Goal: Transaction & Acquisition: Book appointment/travel/reservation

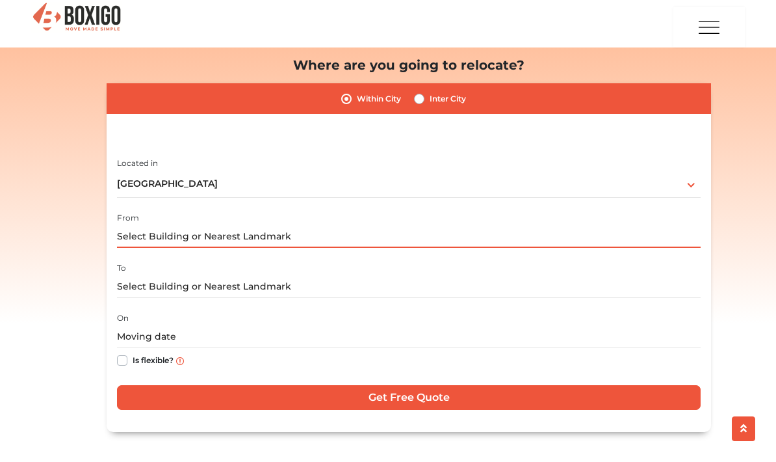
click at [402, 230] on input "text" at bounding box center [409, 236] width 584 height 23
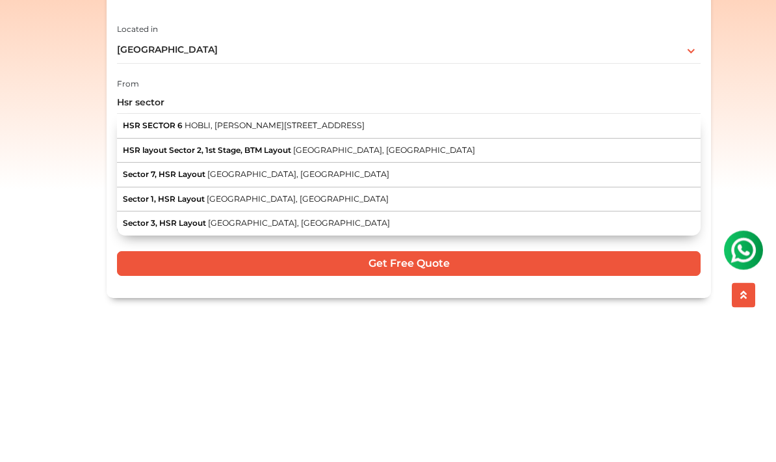
click at [155, 296] on button "Sector 7, HSR Layout [GEOGRAPHIC_DATA], [GEOGRAPHIC_DATA]" at bounding box center [409, 308] width 584 height 25
type input "Sector 7, HSR Layout, [GEOGRAPHIC_DATA], [GEOGRAPHIC_DATA]"
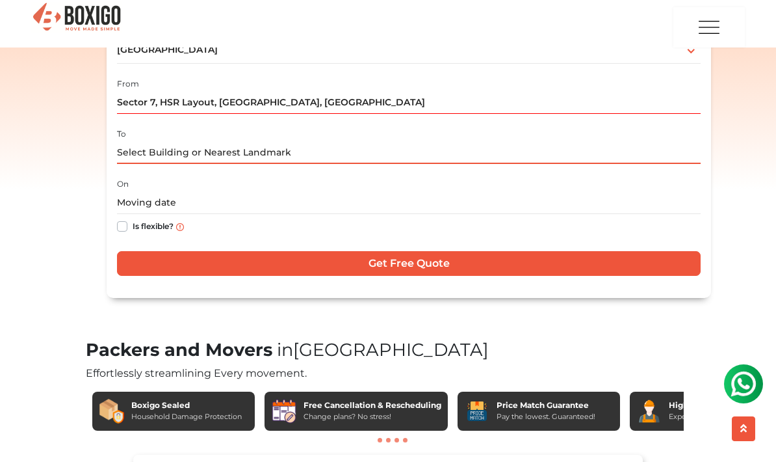
click at [148, 148] on input "text" at bounding box center [409, 152] width 584 height 23
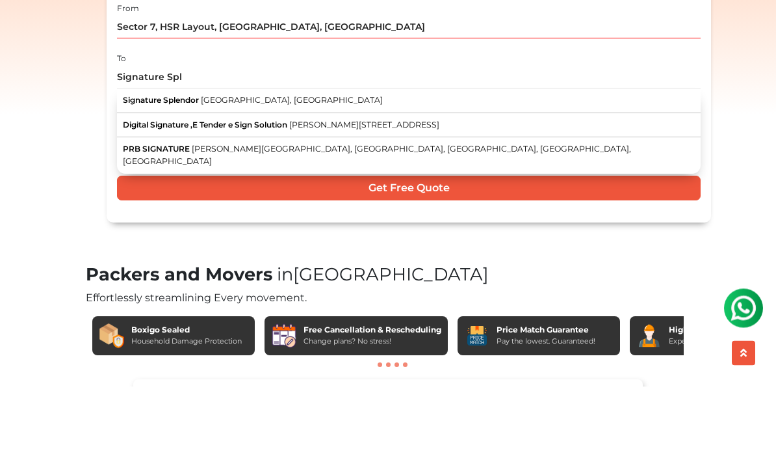
click at [155, 171] on span "Signature Splendor" at bounding box center [161, 176] width 76 height 10
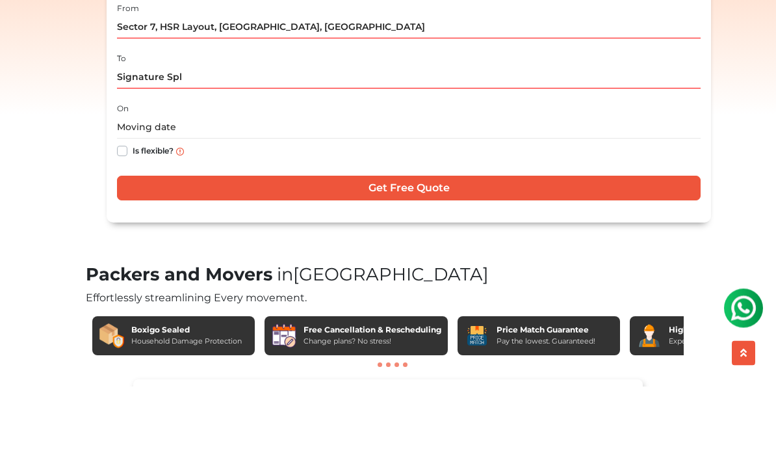
type input "Signature Splendor, [GEOGRAPHIC_DATA], [GEOGRAPHIC_DATA]"
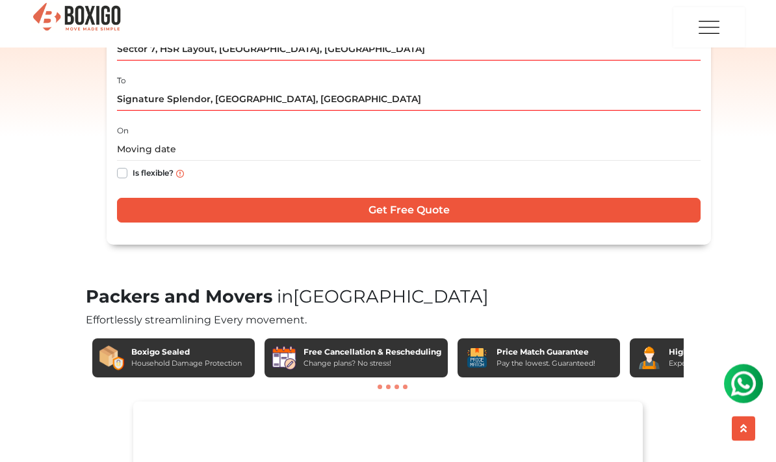
scroll to position [342, 0]
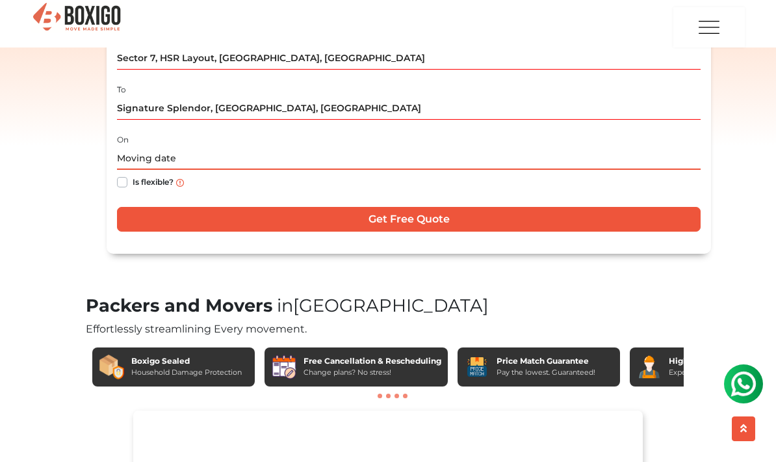
click at [427, 155] on input "text" at bounding box center [409, 158] width 584 height 23
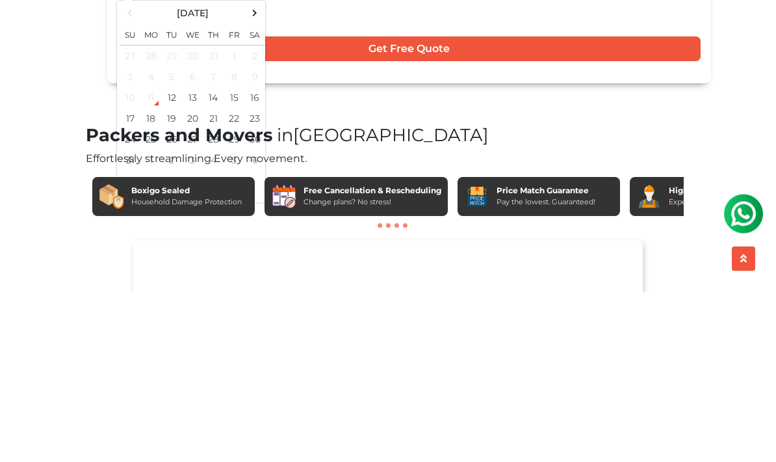
click at [189, 278] on td "20" at bounding box center [192, 288] width 21 height 21
type input "[DATE] 12:00 AM"
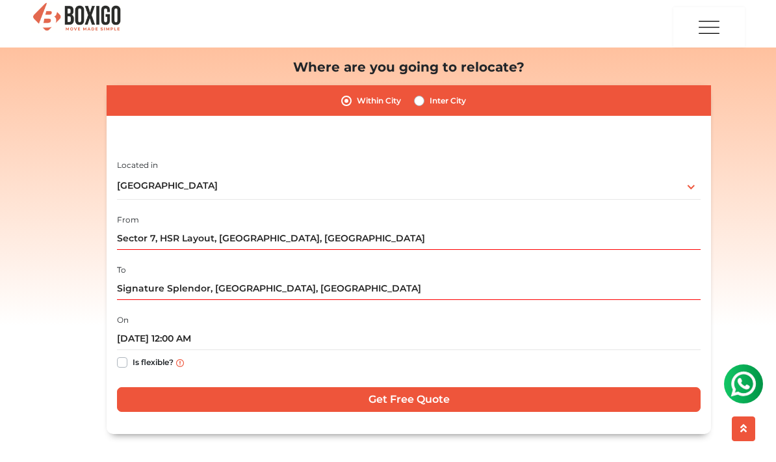
scroll to position [159, 0]
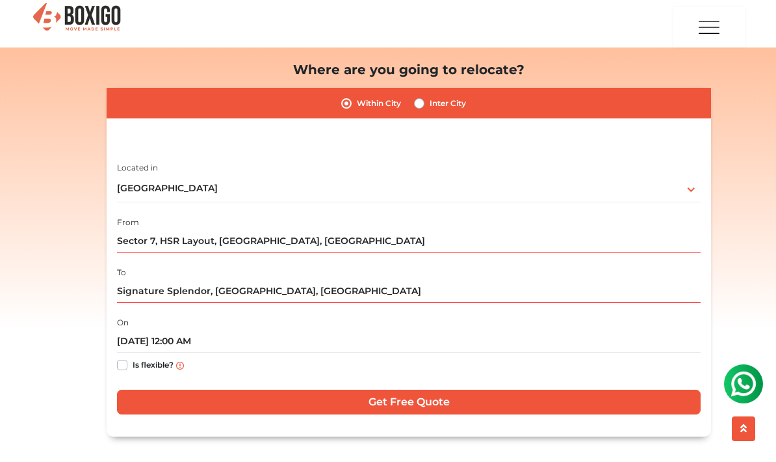
click at [500, 396] on input "Get Free Quote" at bounding box center [409, 401] width 584 height 25
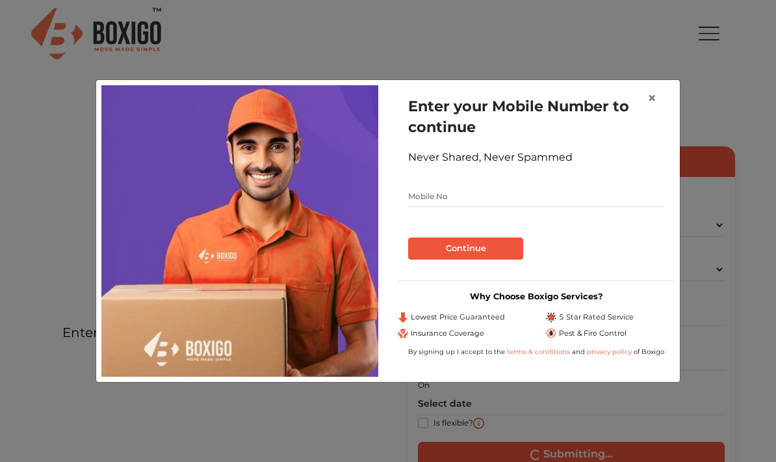
click at [649, 103] on span "×" at bounding box center [652, 97] width 9 height 19
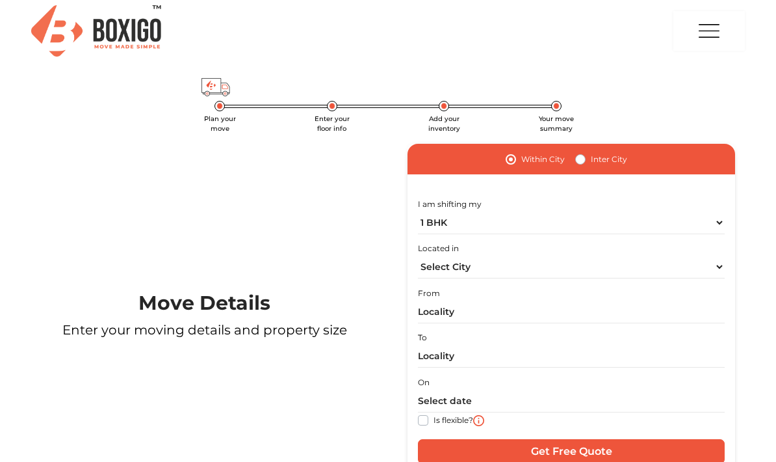
scroll to position [3, 0]
click at [709, 225] on select "1 BHK 2 BHK 3 BHK 3 + BHK FEW ITEMS" at bounding box center [571, 222] width 307 height 23
select select "2 BHK"
click at [682, 267] on select "Select City Bangalore Bengaluru Bhopal Bhubaneswar Chennai Coimbatore Cuttack D…" at bounding box center [571, 267] width 307 height 23
select select "[GEOGRAPHIC_DATA]"
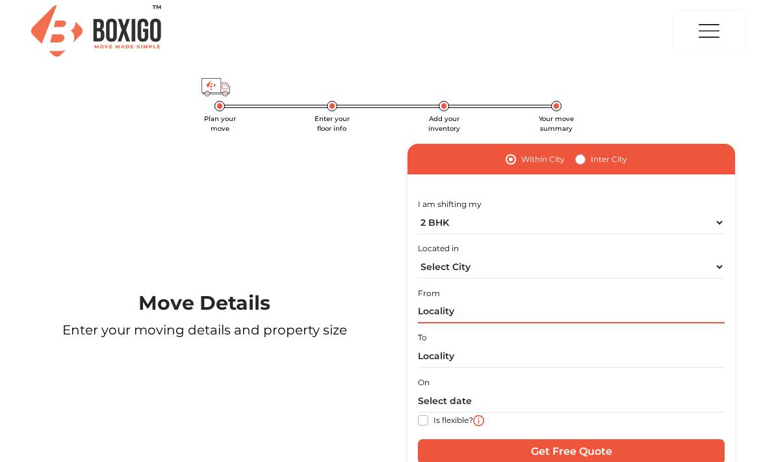
click at [601, 309] on input "text" at bounding box center [571, 311] width 307 height 23
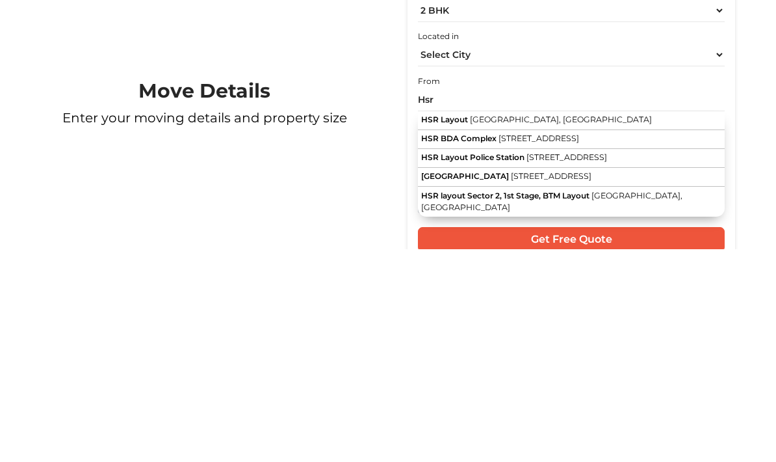
click at [574, 324] on button "HSR Layout Bengaluru, Karnataka" at bounding box center [571, 333] width 307 height 19
type input "HSR Layout, Bengaluru, Karnataka"
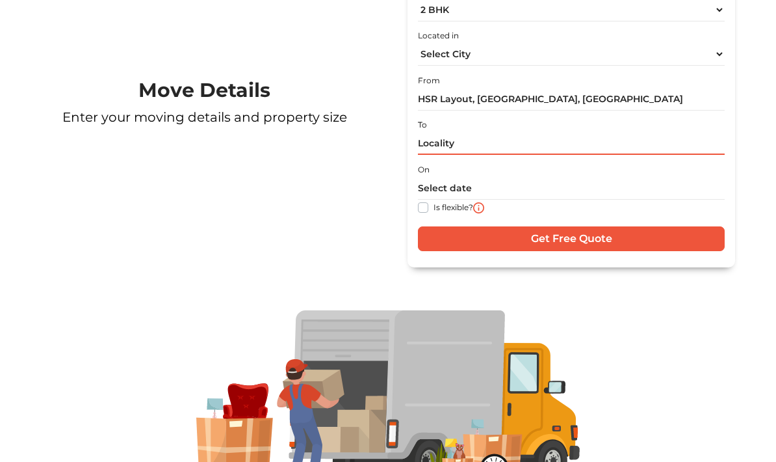
click at [540, 146] on input "text" at bounding box center [571, 144] width 307 height 23
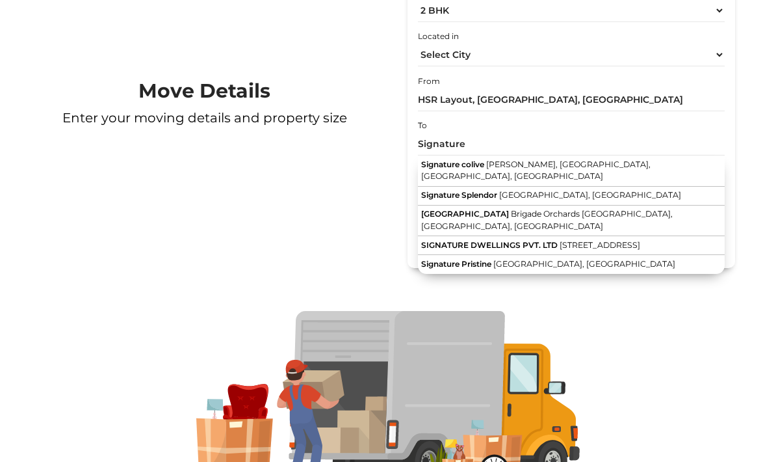
click at [564, 190] on span "[GEOGRAPHIC_DATA], [GEOGRAPHIC_DATA]" at bounding box center [590, 195] width 182 height 10
type input "Signature Splendor, [GEOGRAPHIC_DATA], [GEOGRAPHIC_DATA]"
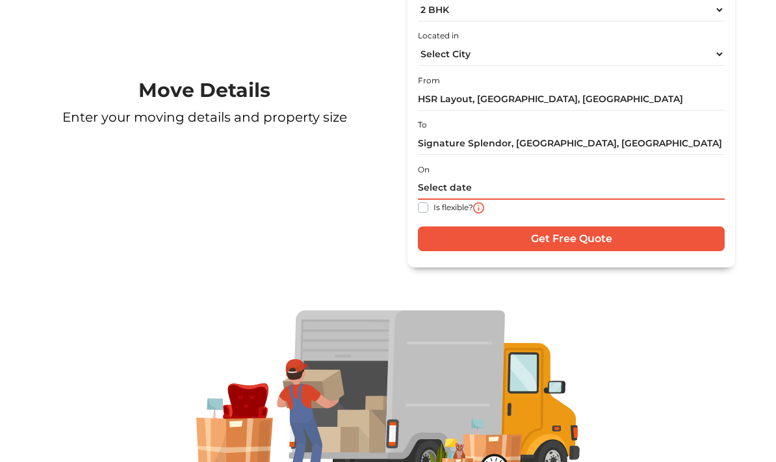
click at [674, 191] on input "text" at bounding box center [571, 189] width 307 height 23
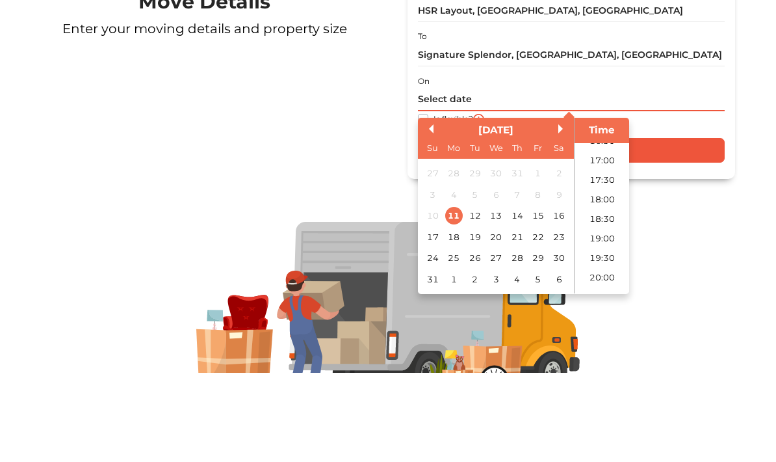
scroll to position [655, 0]
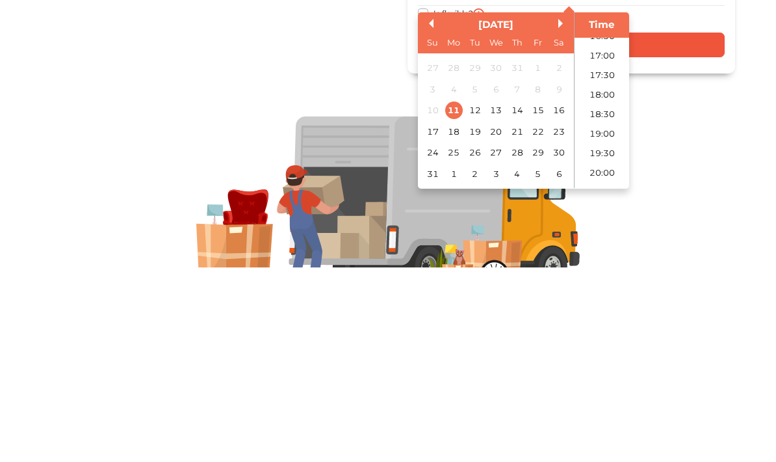
click at [497, 317] on div "20" at bounding box center [496, 326] width 18 height 18
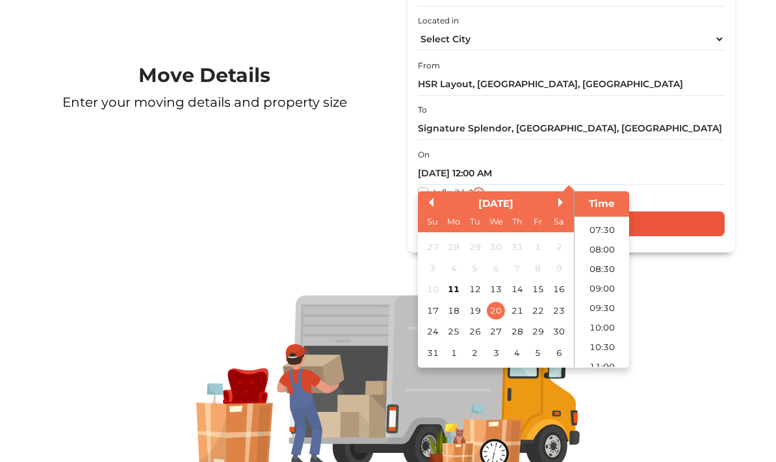
scroll to position [274, 0]
click at [611, 339] on li "10:00" at bounding box center [602, 342] width 55 height 20
type input "20/08/2025 10:00 AM"
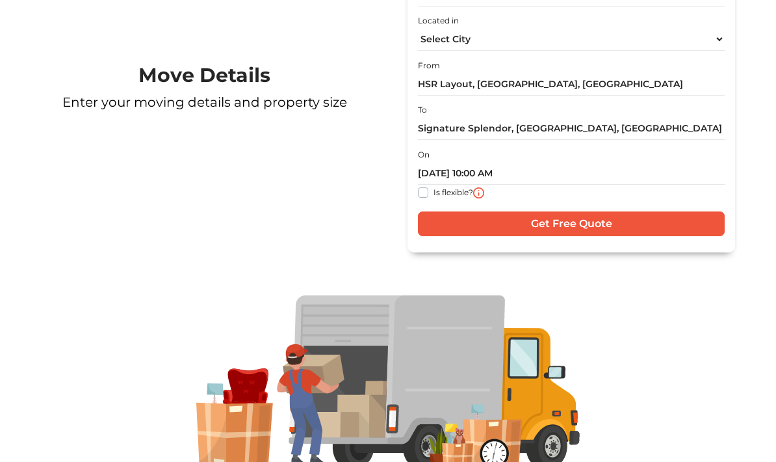
click at [671, 220] on input "Get Free Quote" at bounding box center [571, 223] width 307 height 25
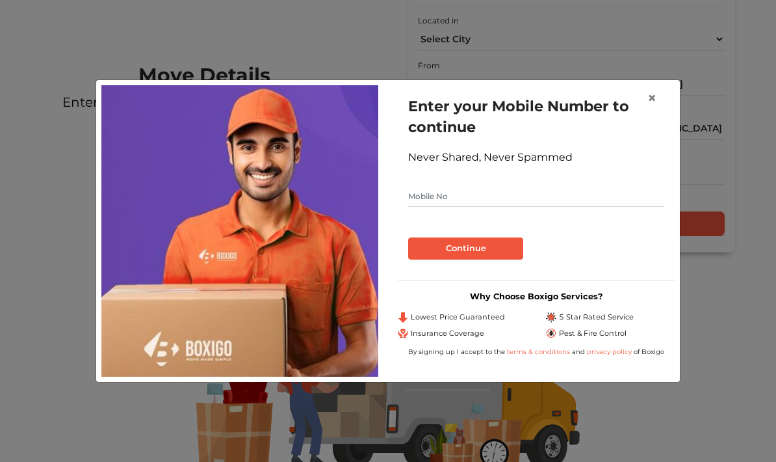
click at [633, 207] on input "text" at bounding box center [536, 196] width 256 height 21
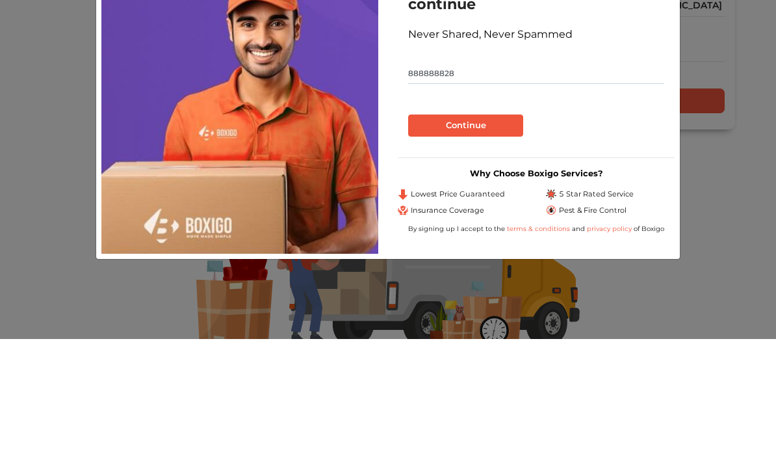
click at [486, 237] on button "Continue" at bounding box center [465, 248] width 115 height 22
type input "8888888289"
click at [497, 237] on button "Continue" at bounding box center [465, 248] width 115 height 22
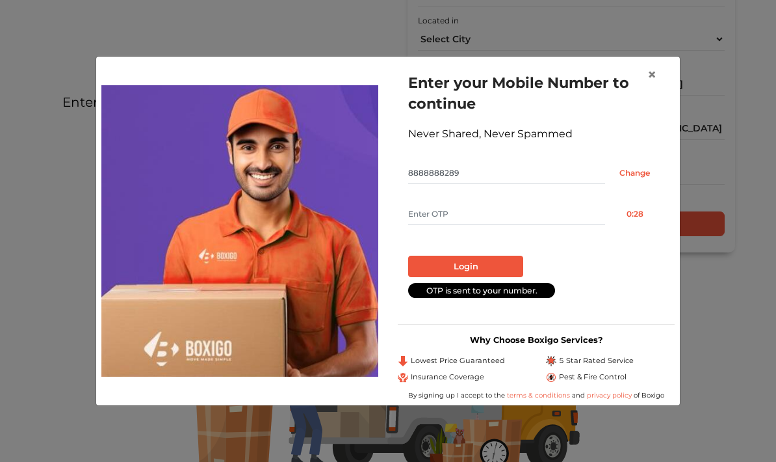
click at [649, 84] on span "×" at bounding box center [652, 74] width 9 height 19
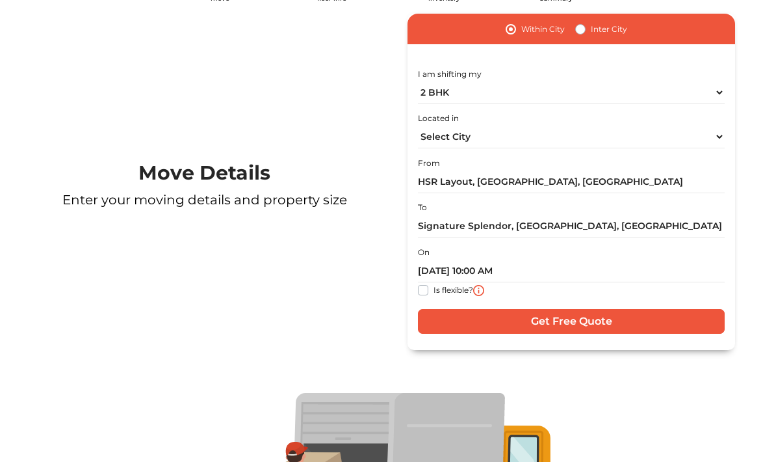
scroll to position [85, 0]
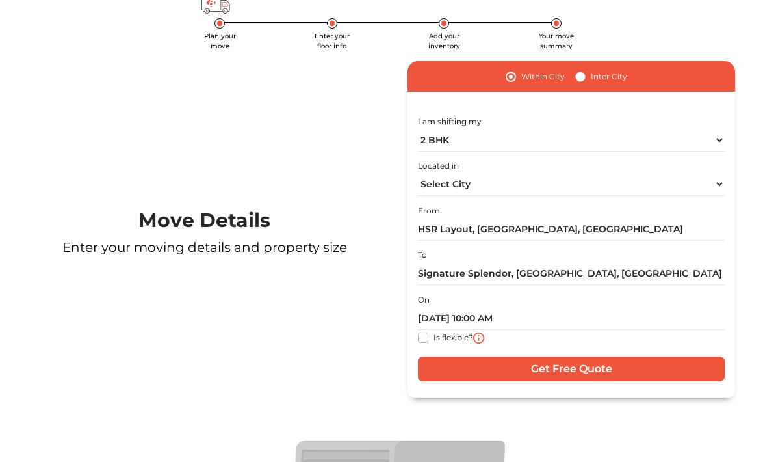
click at [661, 367] on input "Get Free Quote" at bounding box center [571, 369] width 307 height 25
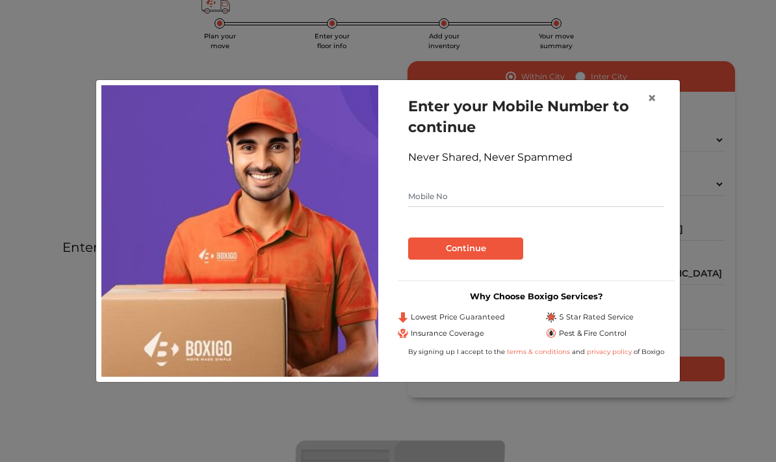
click at [541, 213] on form "Enter your Mobile Number to continue Never Shared, Never Spammed Continue" at bounding box center [536, 178] width 256 height 164
click at [570, 198] on input "text" at bounding box center [536, 196] width 256 height 21
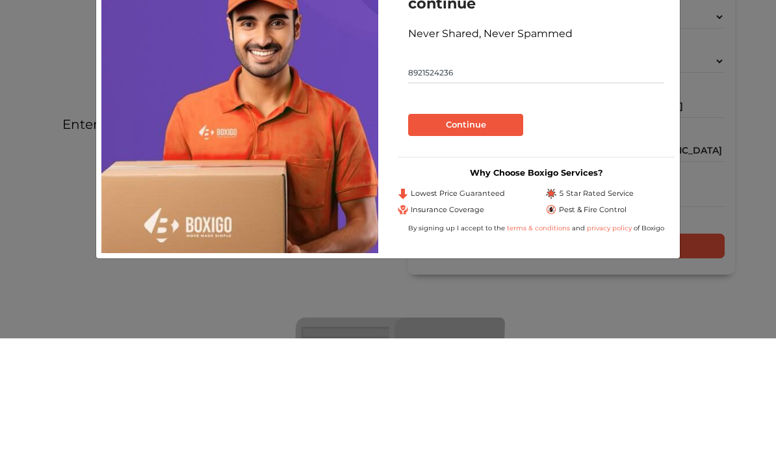
type input "8921524236"
click at [471, 237] on button "Continue" at bounding box center [465, 248] width 115 height 22
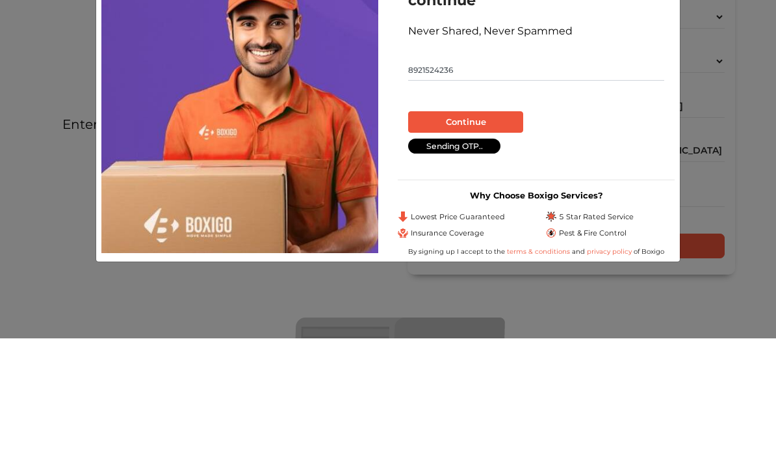
scroll to position [209, 0]
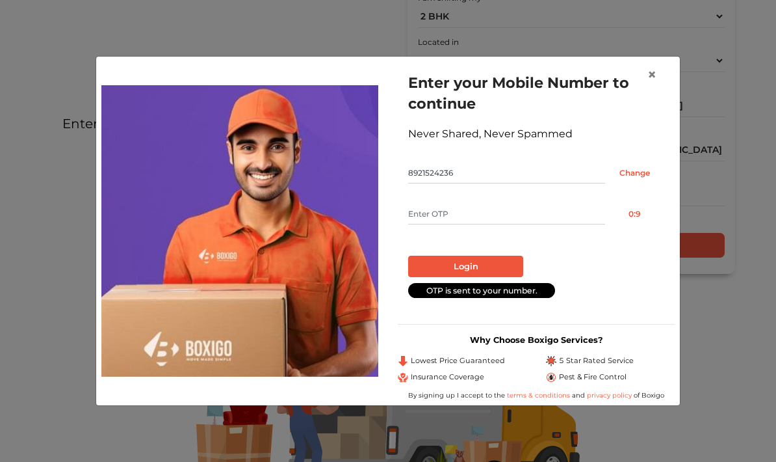
click at [460, 217] on input "text" at bounding box center [506, 214] width 197 height 21
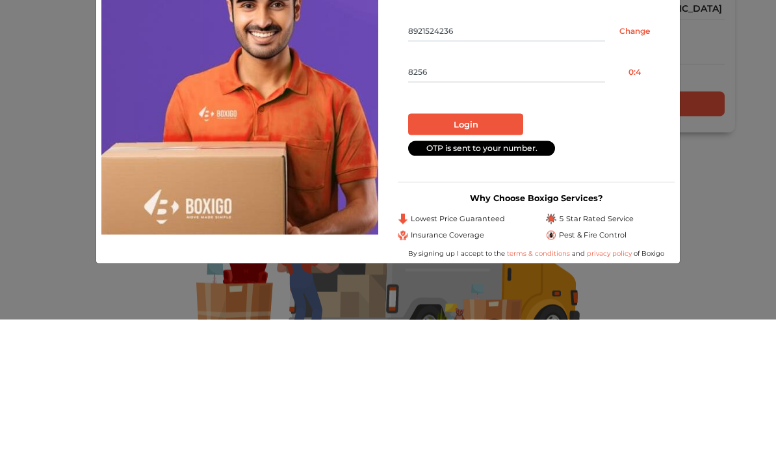
type input "8256"
click at [492, 256] on button "Login" at bounding box center [465, 267] width 115 height 22
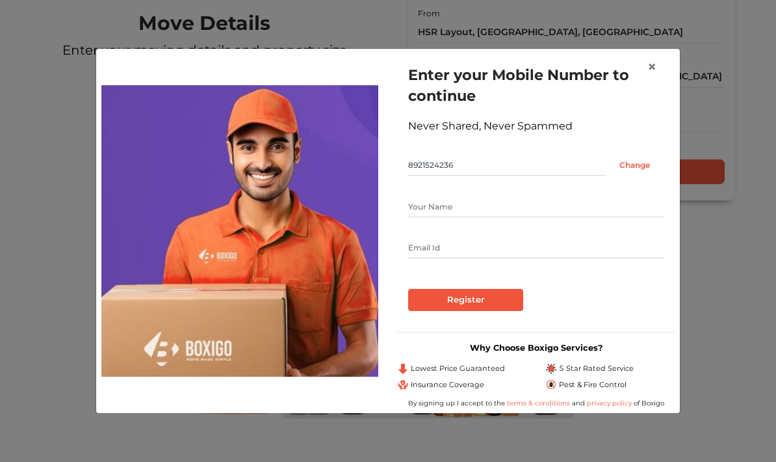
click at [494, 311] on input "Register" at bounding box center [465, 300] width 115 height 22
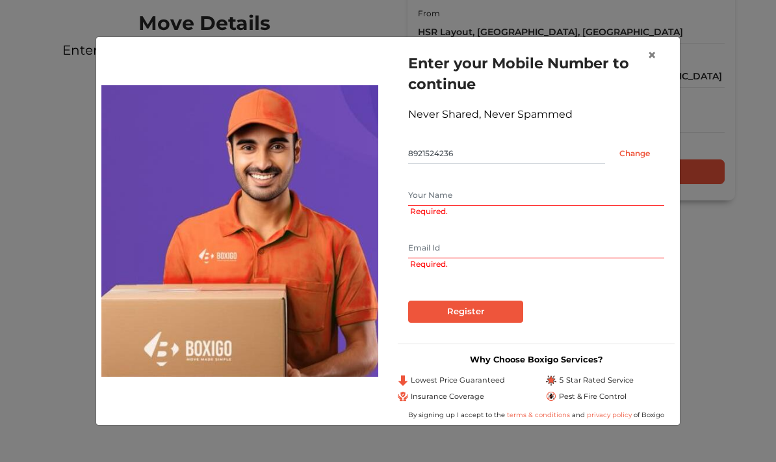
click at [510, 200] on input "text" at bounding box center [536, 195] width 256 height 21
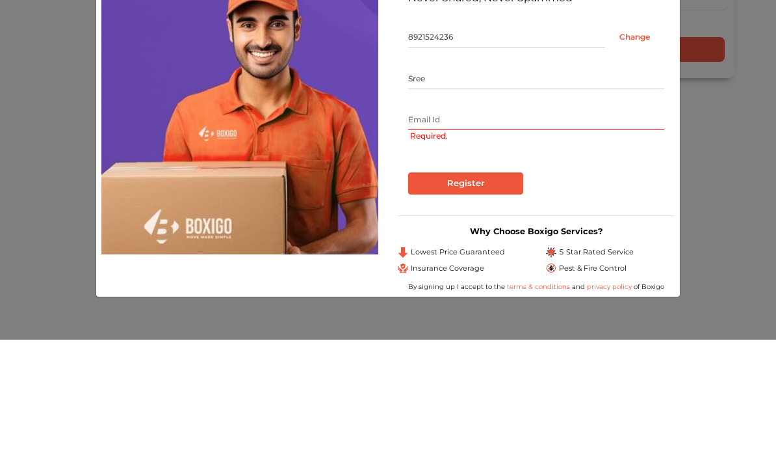
type input "Sree"
click at [502, 231] on input "text" at bounding box center [536, 241] width 256 height 21
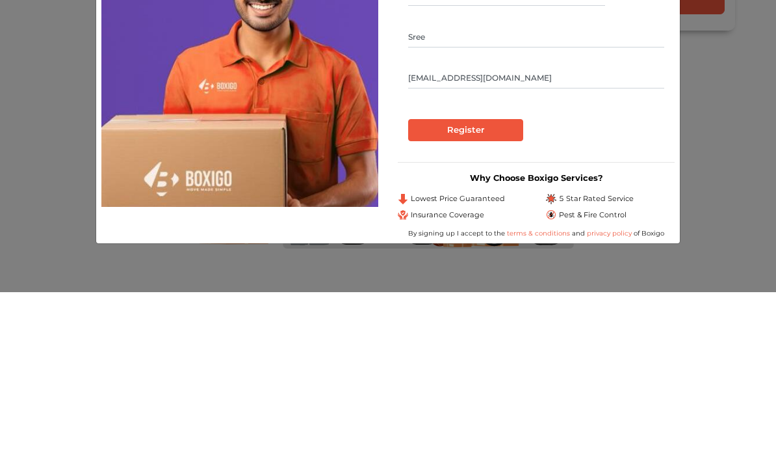
type input "Jishnurejimon93@gmail.com"
click at [485, 289] on input "Register" at bounding box center [465, 300] width 115 height 22
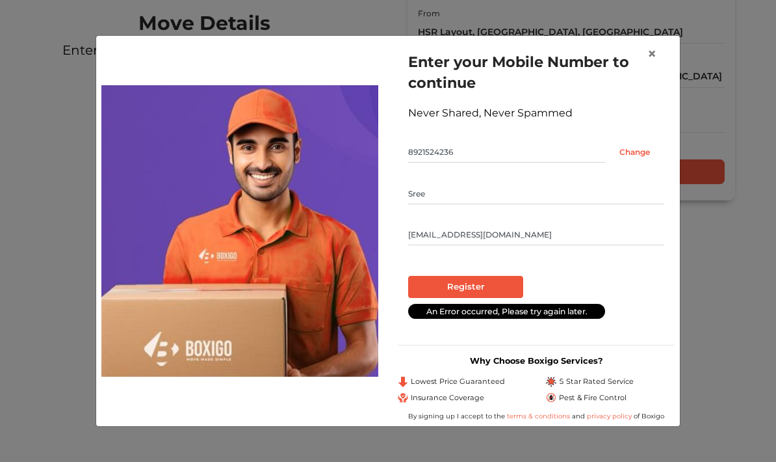
click at [492, 285] on input "Register" at bounding box center [465, 287] width 115 height 22
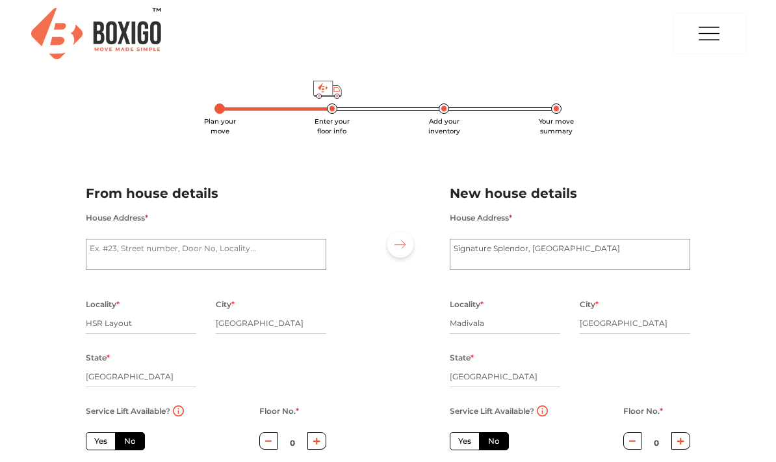
click at [274, 250] on textarea "House Address *" at bounding box center [206, 254] width 241 height 31
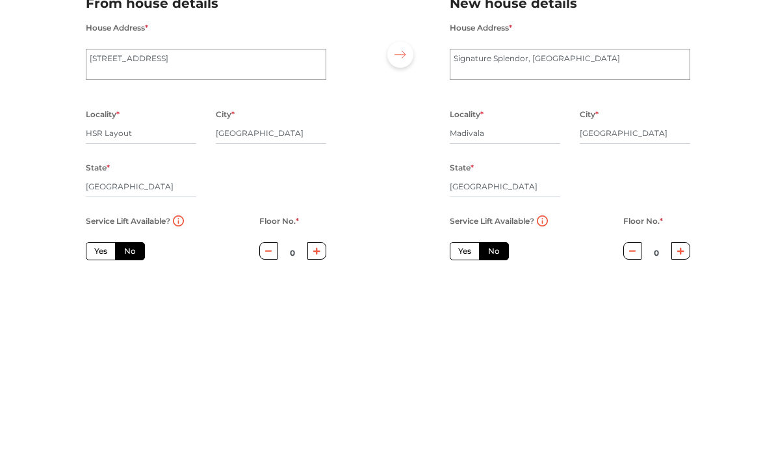
scroll to position [176, 0]
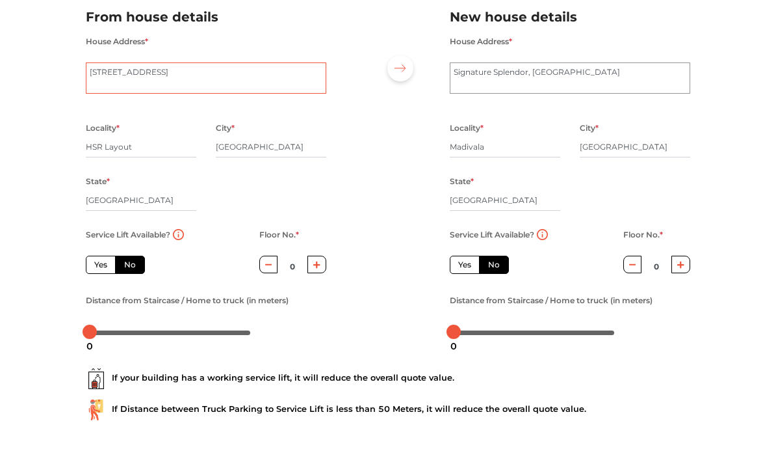
type textarea "68,9th cross road, iti layout"
click at [100, 267] on label "Yes" at bounding box center [101, 265] width 30 height 18
click at [100, 267] on input "Yes" at bounding box center [98, 263] width 8 height 8
radio input "true"
click at [138, 264] on label "No" at bounding box center [130, 265] width 30 height 18
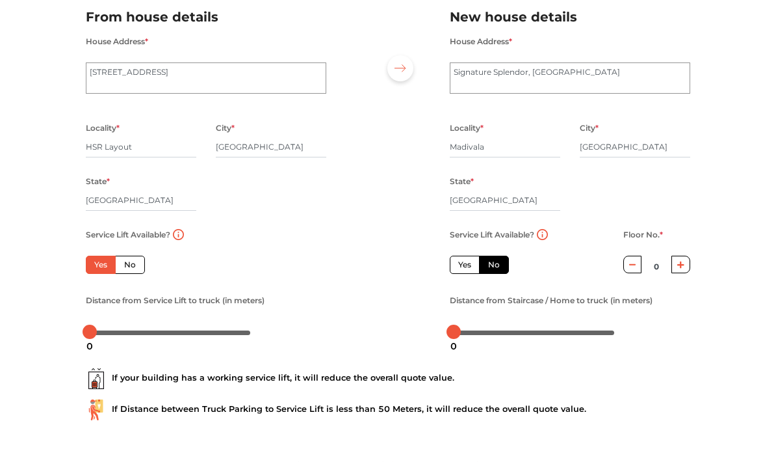
click at [133, 264] on input "No" at bounding box center [128, 263] width 8 height 8
click at [464, 263] on label "Yes" at bounding box center [465, 265] width 30 height 18
click at [464, 263] on input "Yes" at bounding box center [462, 263] width 8 height 8
radio input "true"
radio input "false"
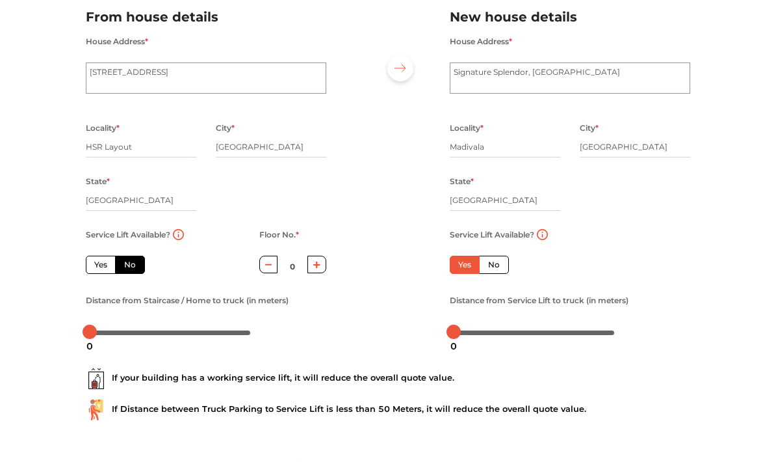
click at [321, 267] on button "button" at bounding box center [317, 265] width 19 height 18
click at [320, 266] on icon "button" at bounding box center [316, 265] width 7 height 8
type input "2"
radio input "true"
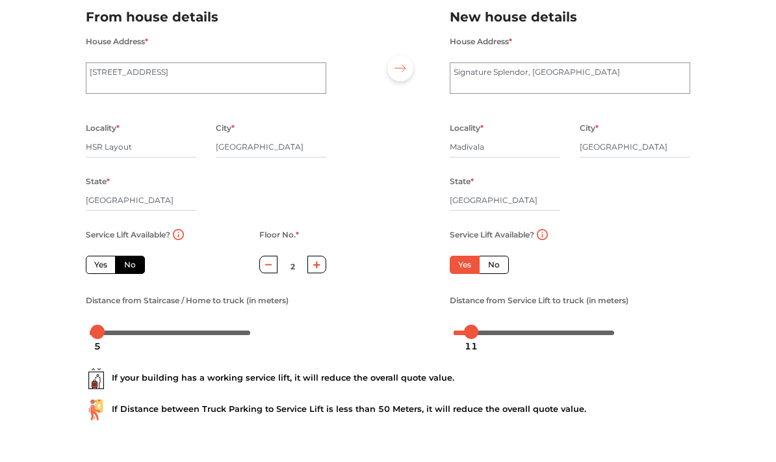
scroll to position [42, 0]
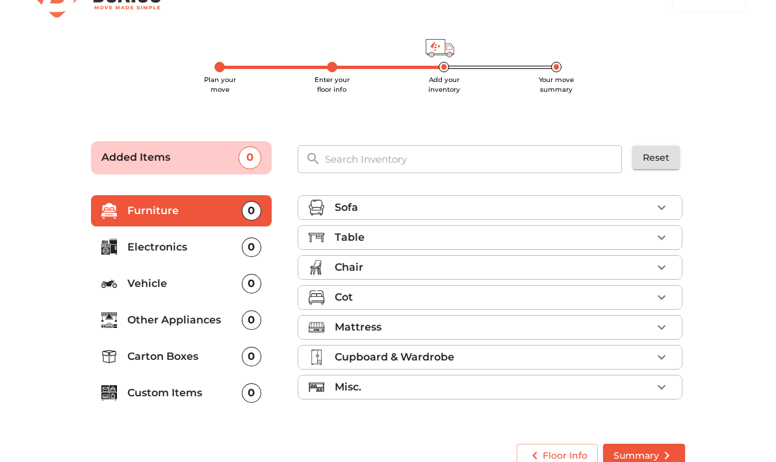
click at [648, 211] on div "Sofa" at bounding box center [493, 208] width 317 height 16
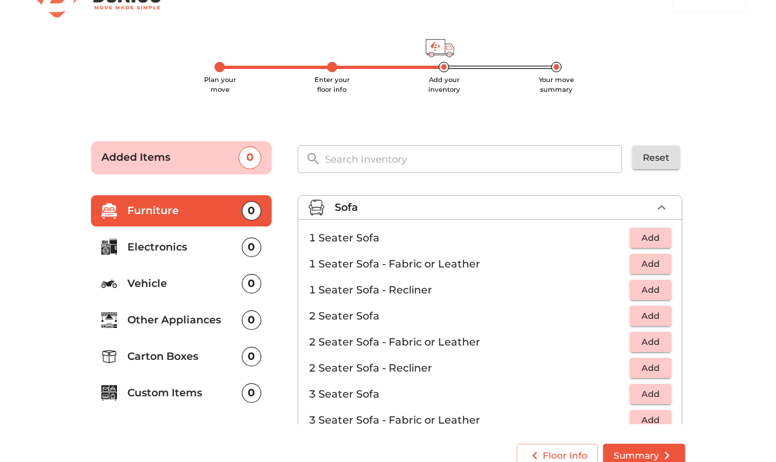
click at [655, 319] on span "Add" at bounding box center [651, 315] width 29 height 15
click at [663, 207] on icon "button" at bounding box center [662, 207] width 8 height 5
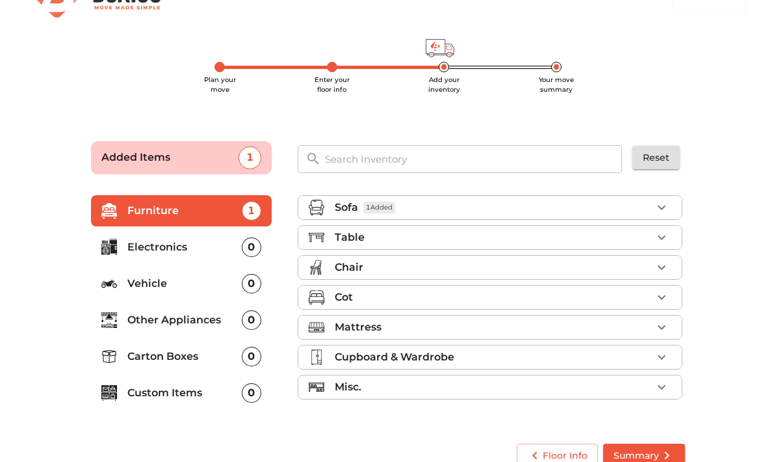
click at [666, 241] on icon "button" at bounding box center [662, 238] width 16 height 16
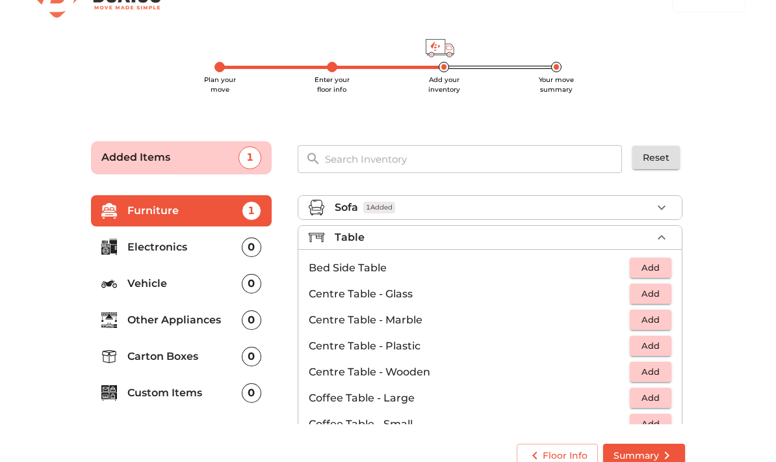
click at [658, 268] on span "Add" at bounding box center [651, 267] width 29 height 15
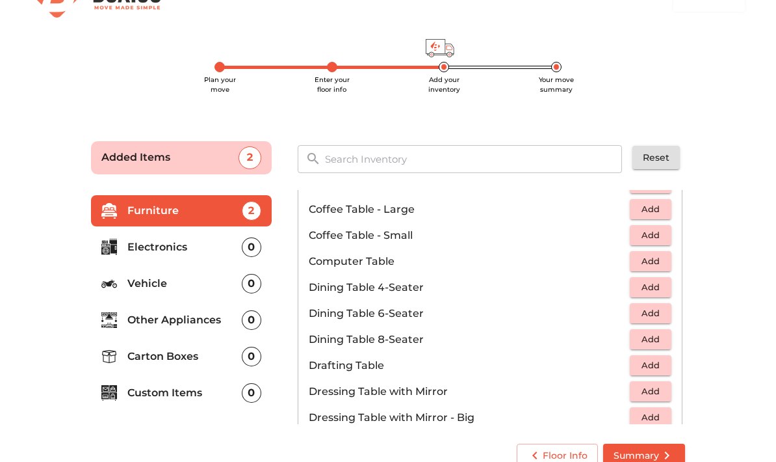
scroll to position [192, 0]
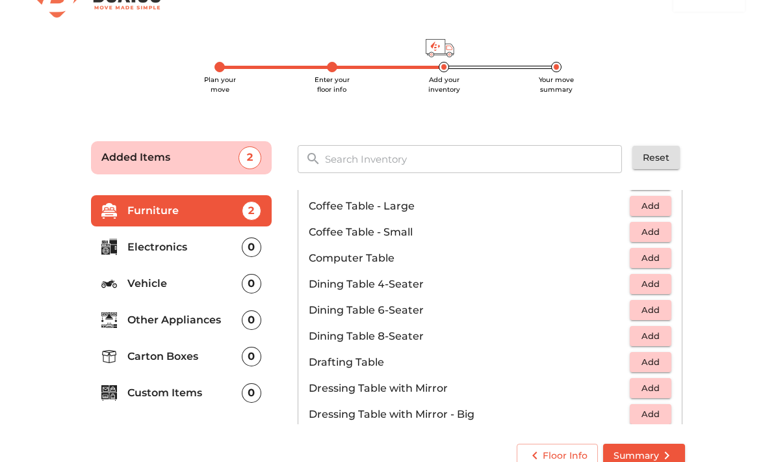
click at [658, 262] on span "Add" at bounding box center [651, 257] width 29 height 15
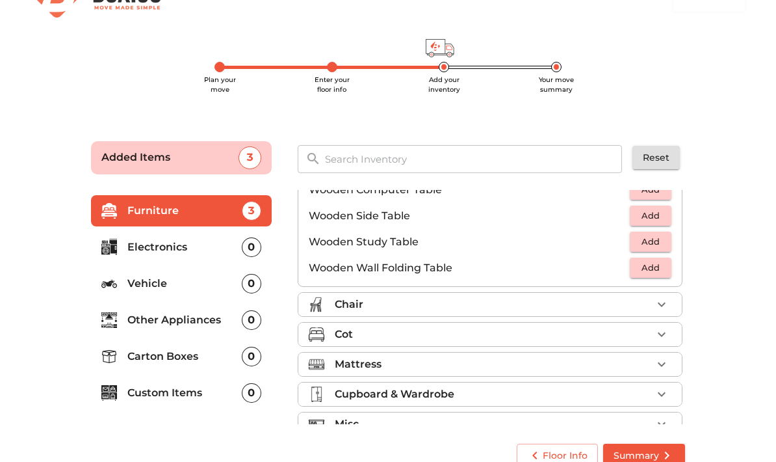
scroll to position [884, 0]
click at [661, 309] on icon "button" at bounding box center [662, 304] width 16 height 16
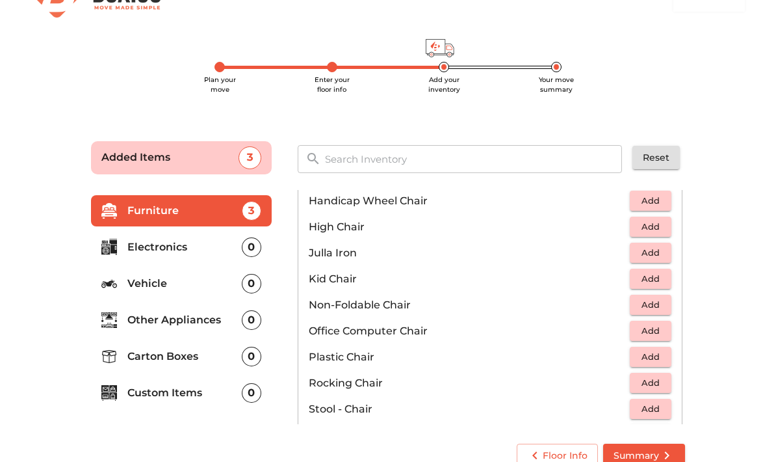
scroll to position [335, 0]
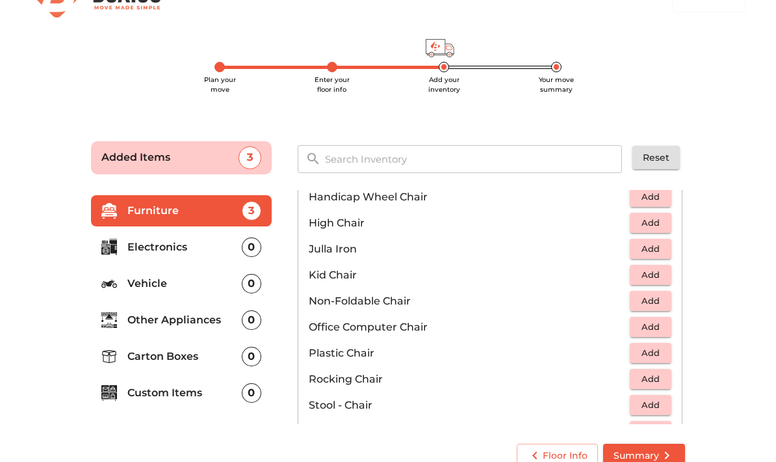
click at [658, 355] on span "Add" at bounding box center [651, 352] width 29 height 15
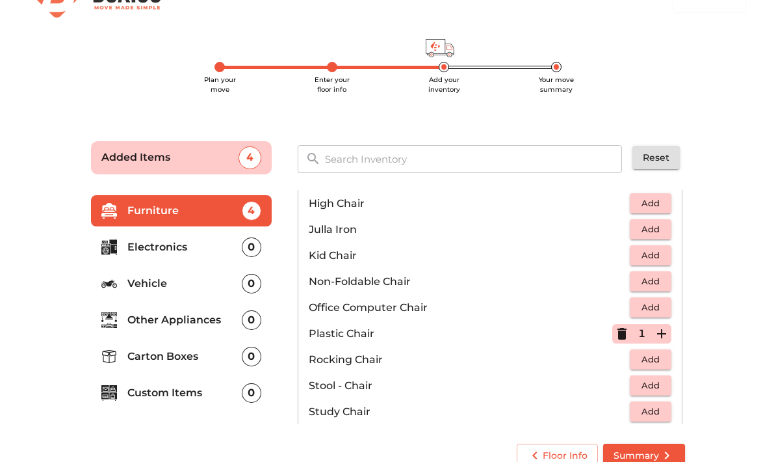
scroll to position [354, 0]
click at [661, 306] on span "Add" at bounding box center [651, 307] width 29 height 15
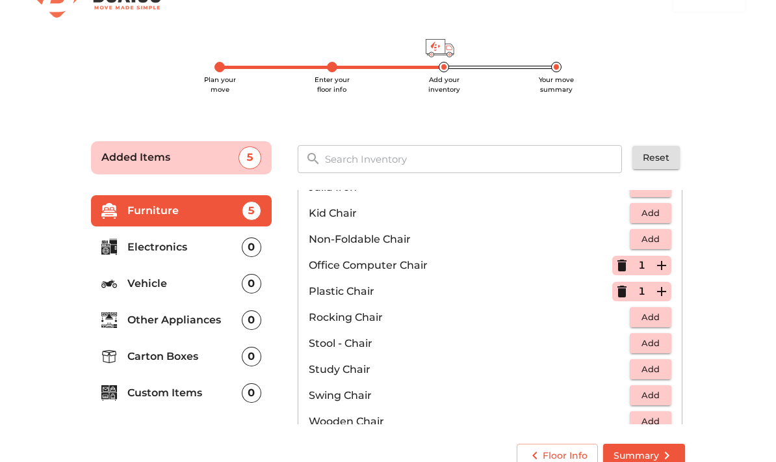
scroll to position [398, 0]
click at [659, 343] on span "Add" at bounding box center [651, 341] width 29 height 15
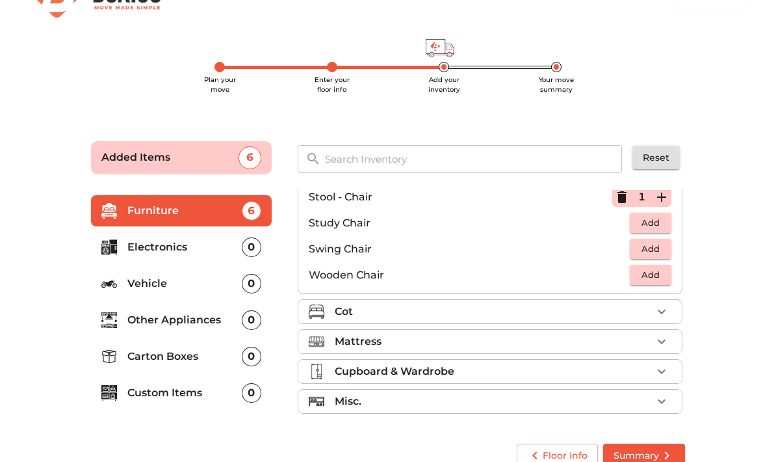
scroll to position [543, 0]
click at [663, 348] on icon "button" at bounding box center [662, 342] width 16 height 16
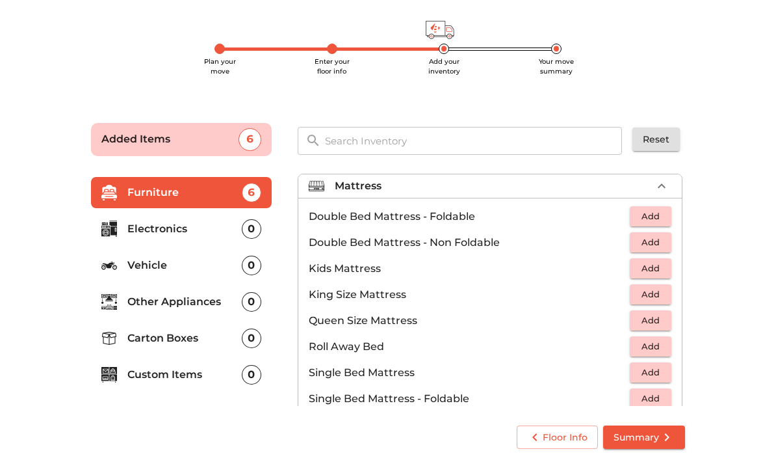
scroll to position [139, 0]
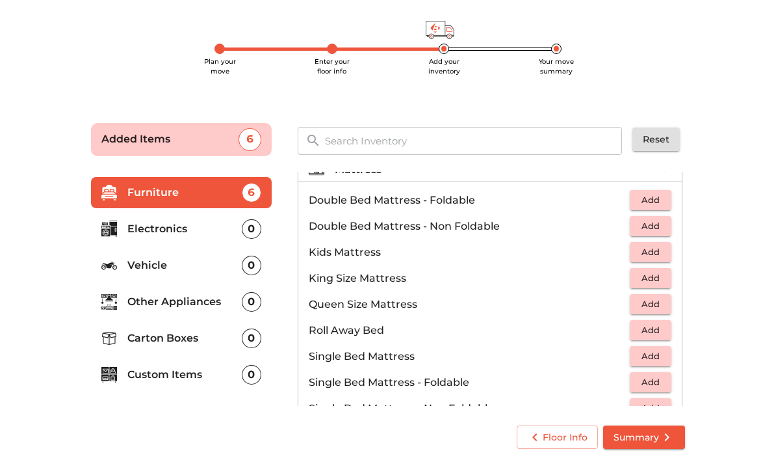
click at [663, 305] on span "Add" at bounding box center [651, 303] width 29 height 15
click at [656, 226] on span "Add" at bounding box center [651, 225] width 29 height 15
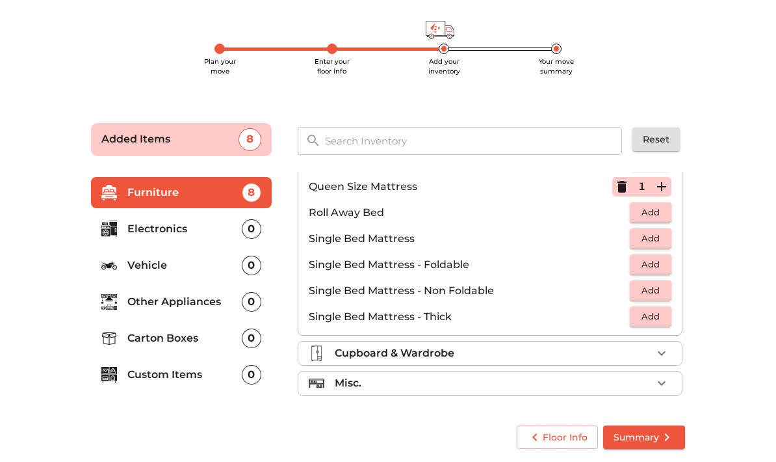
scroll to position [257, 0]
click at [647, 386] on div "Misc." at bounding box center [493, 383] width 317 height 16
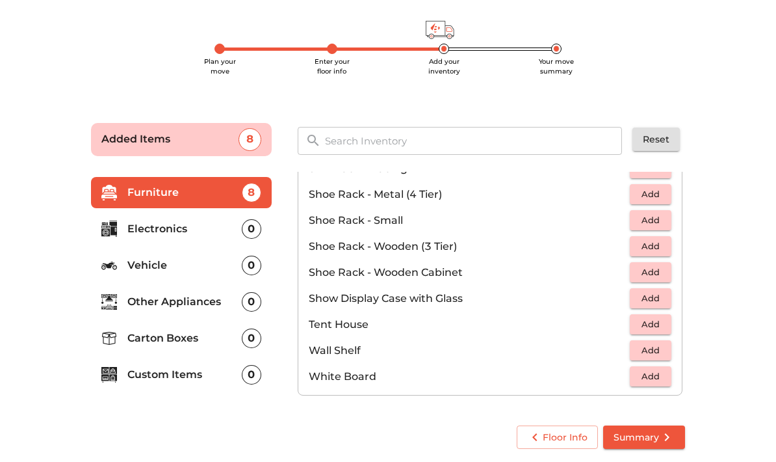
scroll to position [699, 0]
click at [182, 239] on li "Electronics 0" at bounding box center [181, 228] width 181 height 31
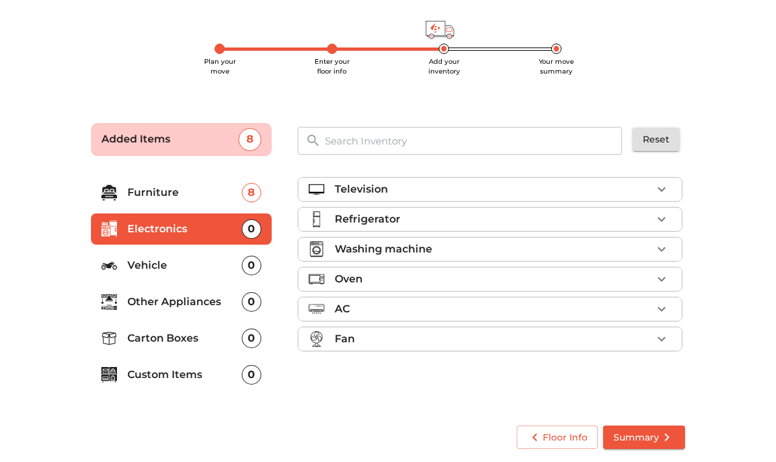
scroll to position [0, 0]
click at [668, 226] on icon "button" at bounding box center [662, 219] width 16 height 16
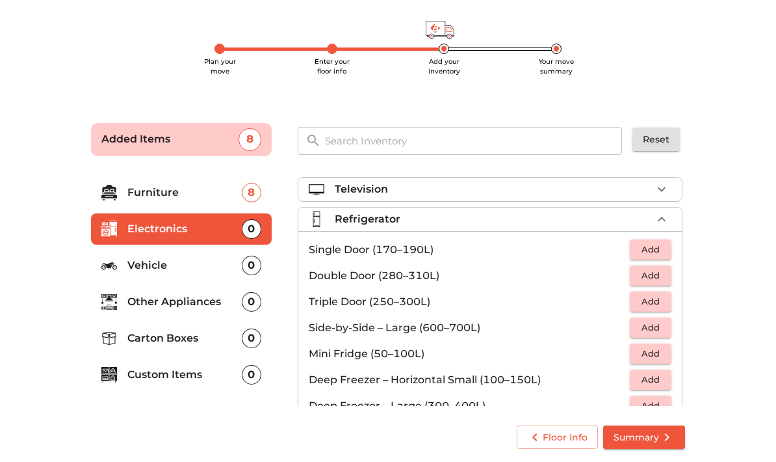
click at [657, 251] on span "Add" at bounding box center [651, 249] width 29 height 15
click at [663, 215] on icon "button" at bounding box center [662, 219] width 16 height 16
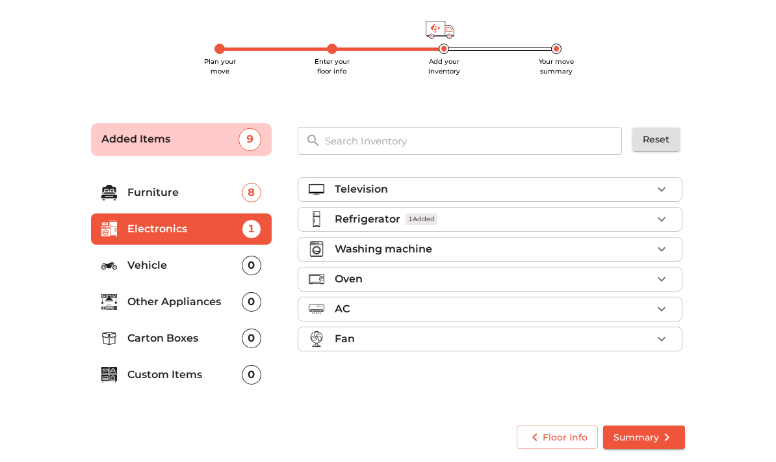
click at [668, 248] on icon "button" at bounding box center [662, 249] width 16 height 16
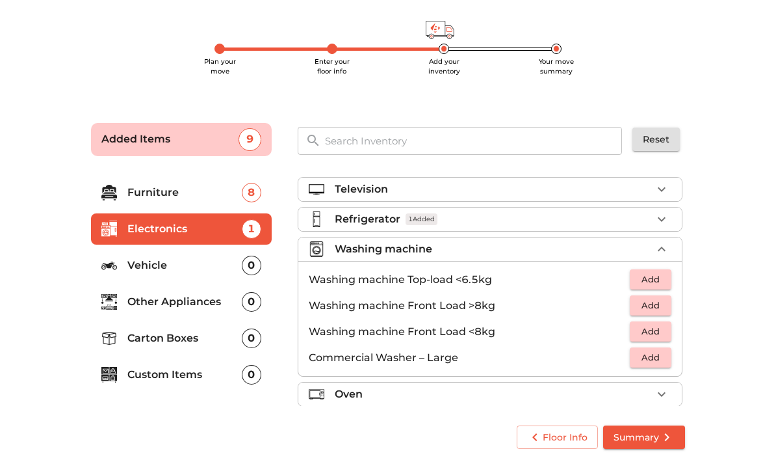
click at [657, 278] on span "Add" at bounding box center [651, 279] width 29 height 15
click at [664, 246] on icon "button" at bounding box center [662, 249] width 16 height 16
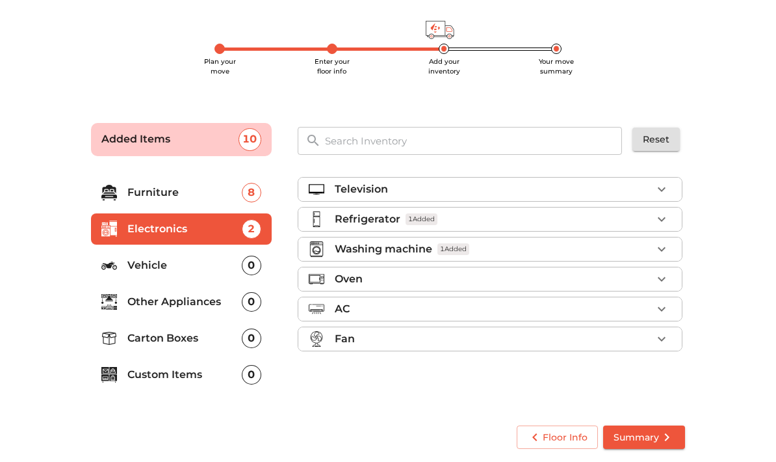
click at [217, 265] on p "Vehicle" at bounding box center [184, 265] width 114 height 16
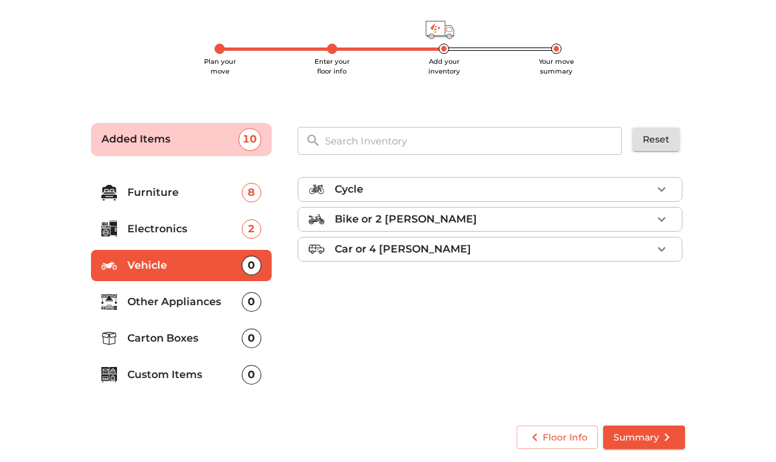
click at [237, 301] on p "Other Appliances" at bounding box center [184, 302] width 114 height 16
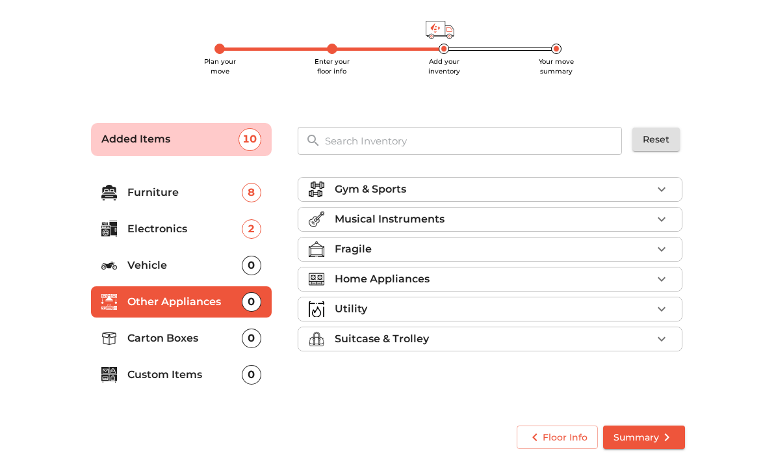
click at [659, 339] on icon "button" at bounding box center [662, 339] width 16 height 16
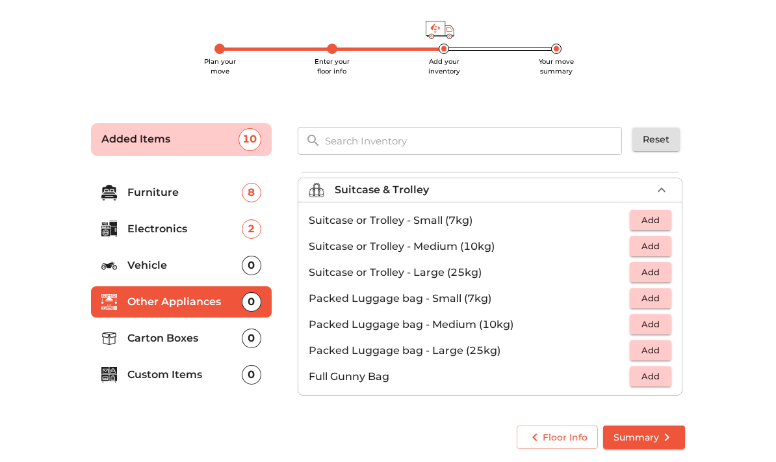
scroll to position [149, 0]
click at [659, 327] on span "Add" at bounding box center [651, 324] width 29 height 15
click at [662, 326] on icon "button" at bounding box center [661, 324] width 9 height 9
click at [661, 326] on icon "button" at bounding box center [661, 324] width 9 height 9
click at [663, 324] on icon "button" at bounding box center [661, 324] width 9 height 9
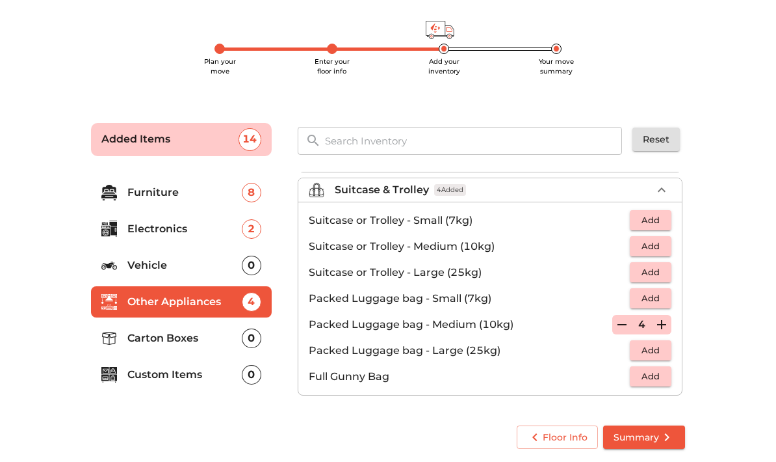
click at [222, 341] on p "Carton Boxes" at bounding box center [184, 338] width 114 height 16
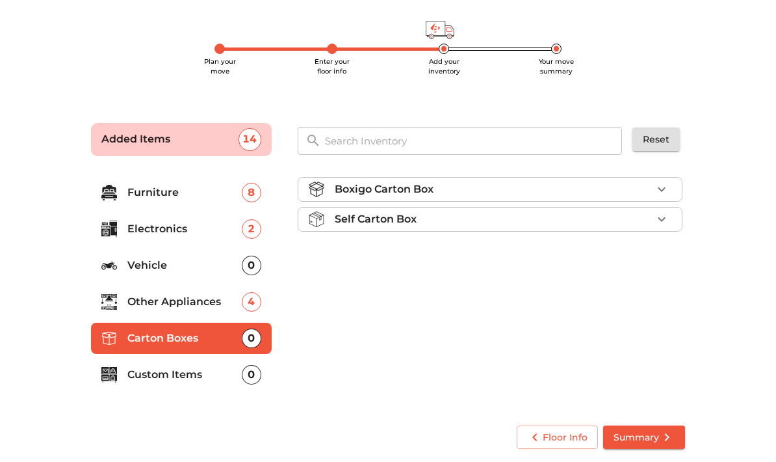
scroll to position [0, 0]
click at [665, 226] on icon "button" at bounding box center [662, 219] width 16 height 16
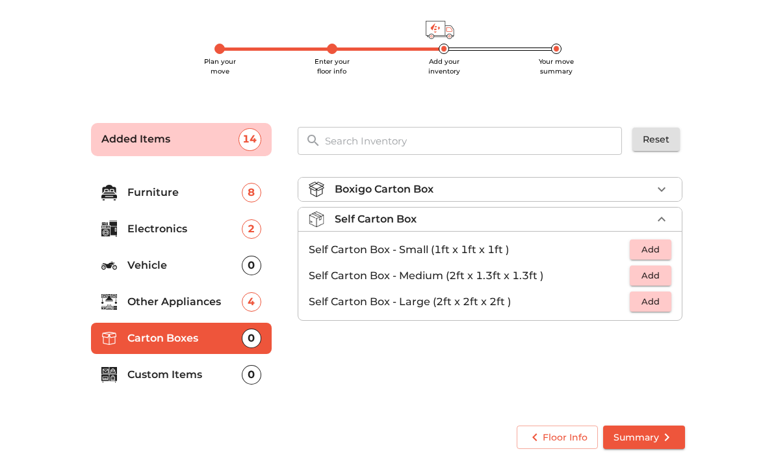
click at [665, 218] on icon "button" at bounding box center [662, 219] width 16 height 16
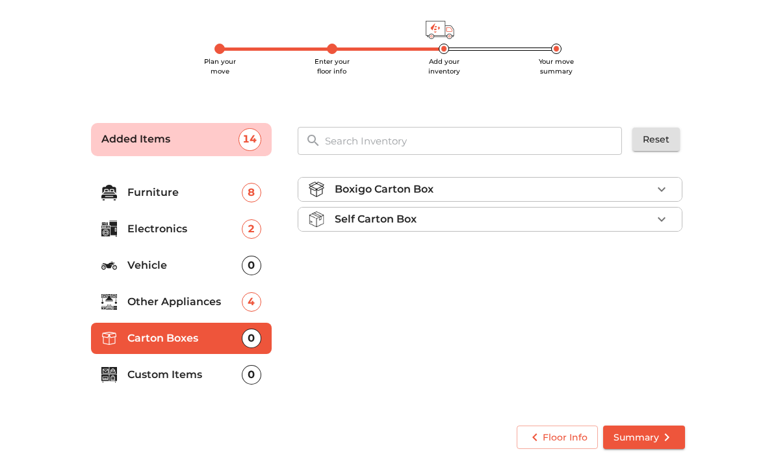
click at [660, 191] on icon "button" at bounding box center [662, 189] width 16 height 16
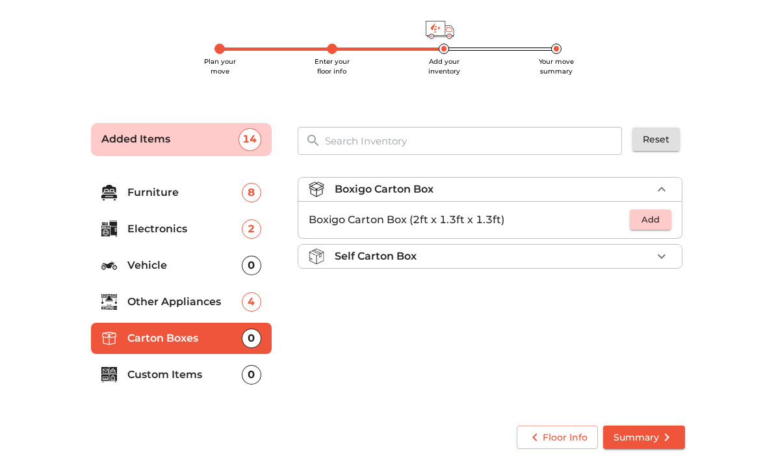
click at [659, 215] on span "Add" at bounding box center [651, 219] width 29 height 15
click at [665, 426] on button "Summary" at bounding box center [644, 437] width 82 height 24
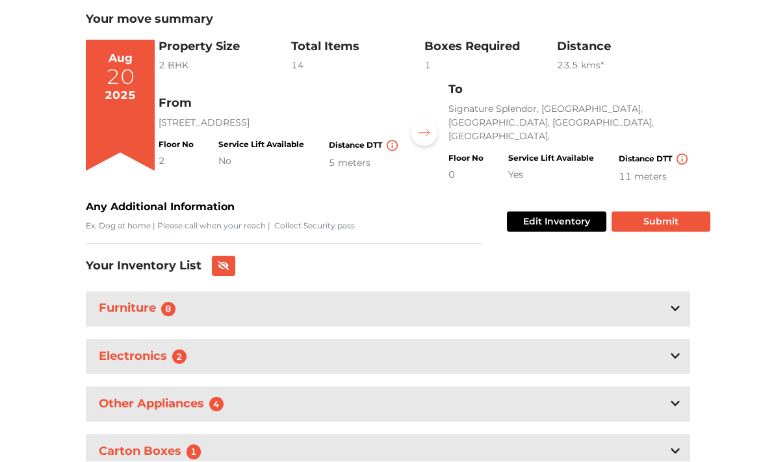
scroll to position [150, 0]
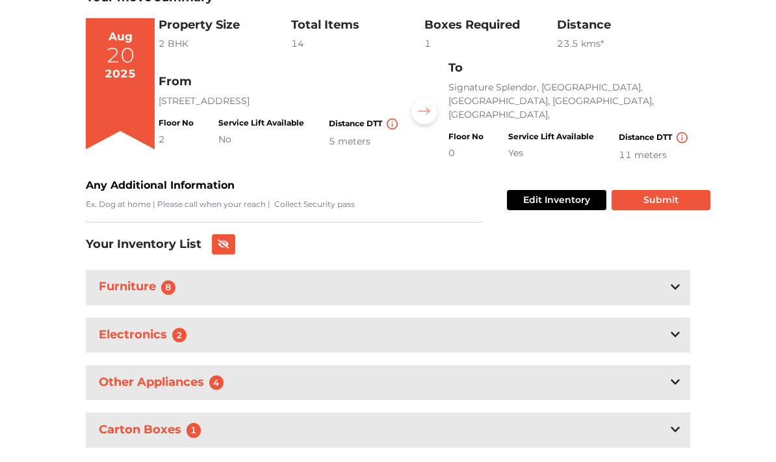
click at [692, 193] on button "Submit" at bounding box center [661, 201] width 99 height 20
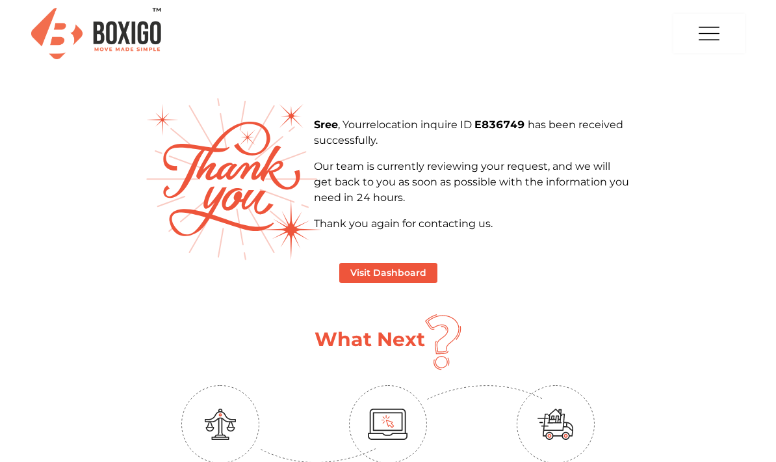
click at [417, 278] on button "Visit Dashboard" at bounding box center [388, 273] width 98 height 20
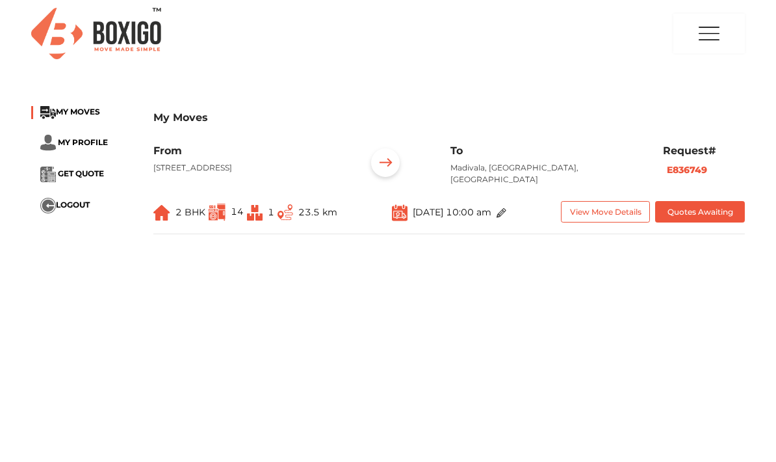
click at [725, 213] on button "Quotes Awaiting" at bounding box center [700, 211] width 90 height 21
